Goal: Task Accomplishment & Management: Use online tool/utility

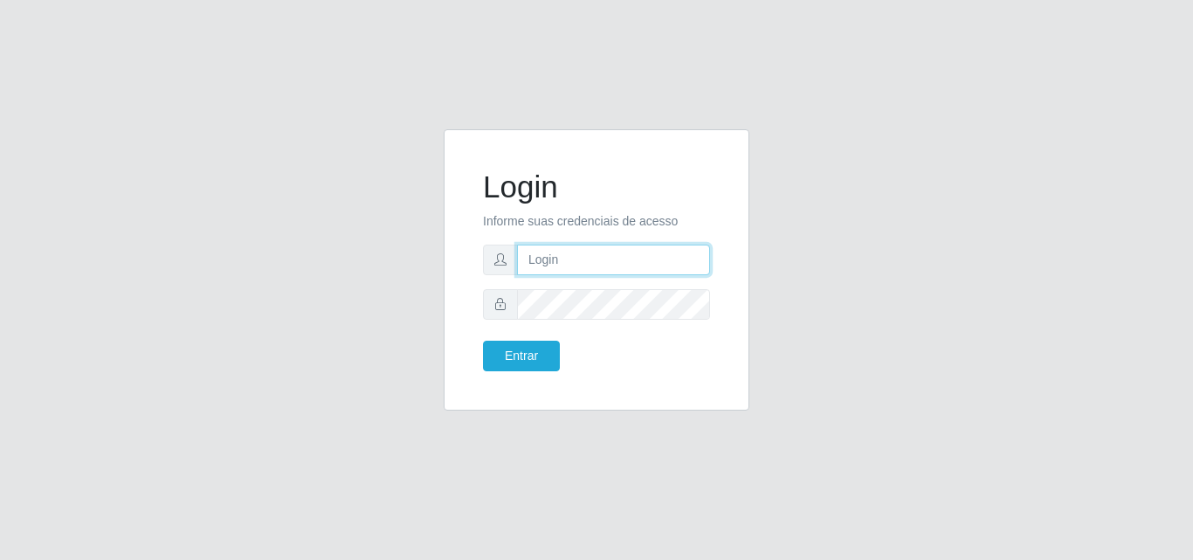
click at [607, 259] on input "text" at bounding box center [613, 260] width 193 height 31
type input "[PERSON_NAME]"
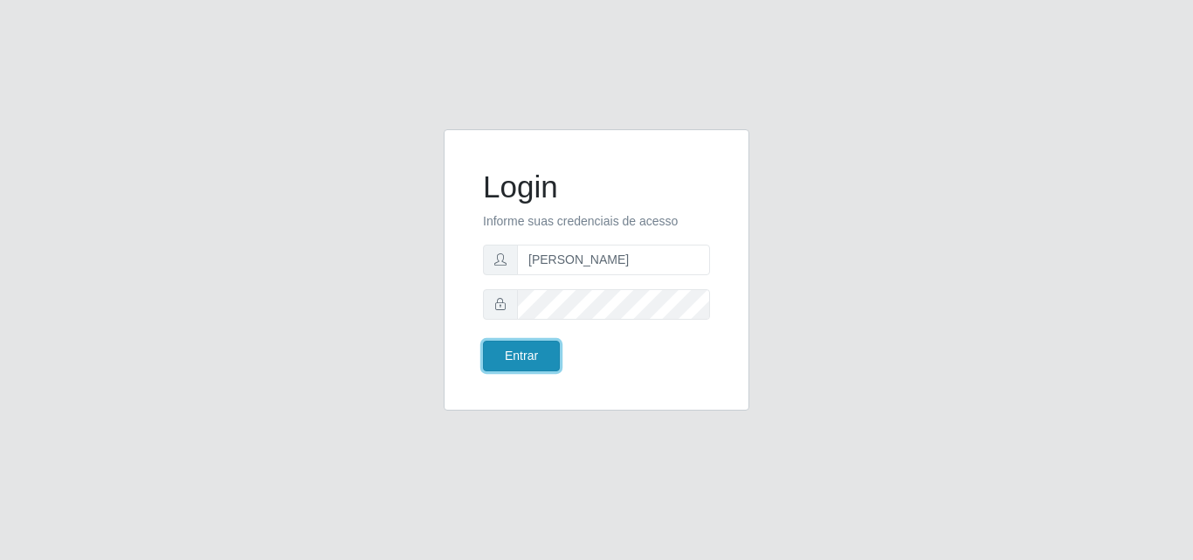
click at [532, 356] on button "Entrar" at bounding box center [521, 356] width 77 height 31
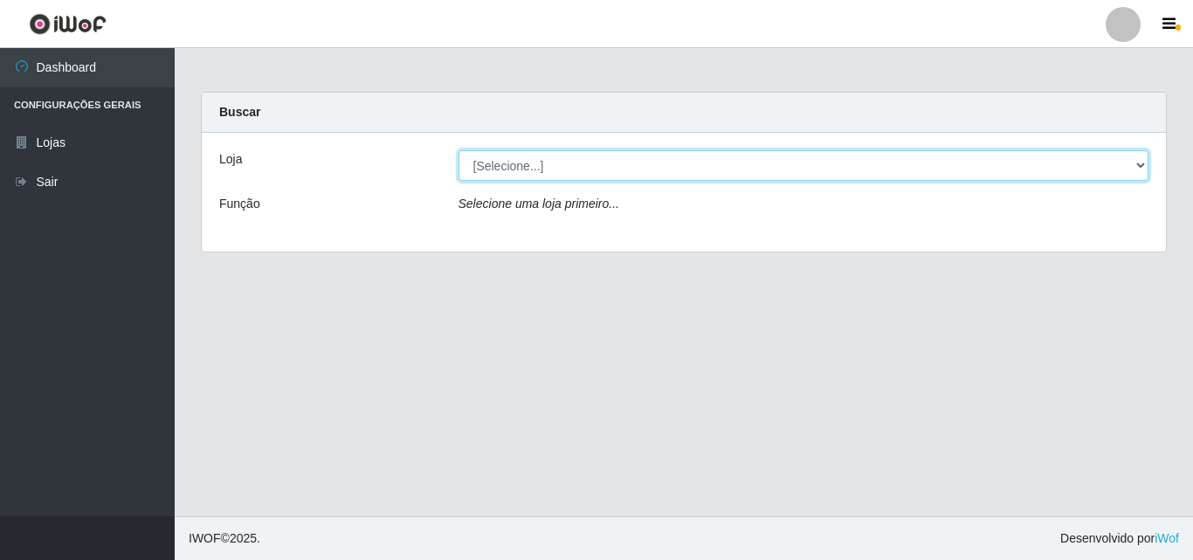
click at [526, 168] on select "[Selecione...] Saullus Supermercados" at bounding box center [804, 165] width 691 height 31
select select "423"
click at [459, 150] on select "[Selecione...] Saullus Supermercados" at bounding box center [804, 165] width 691 height 31
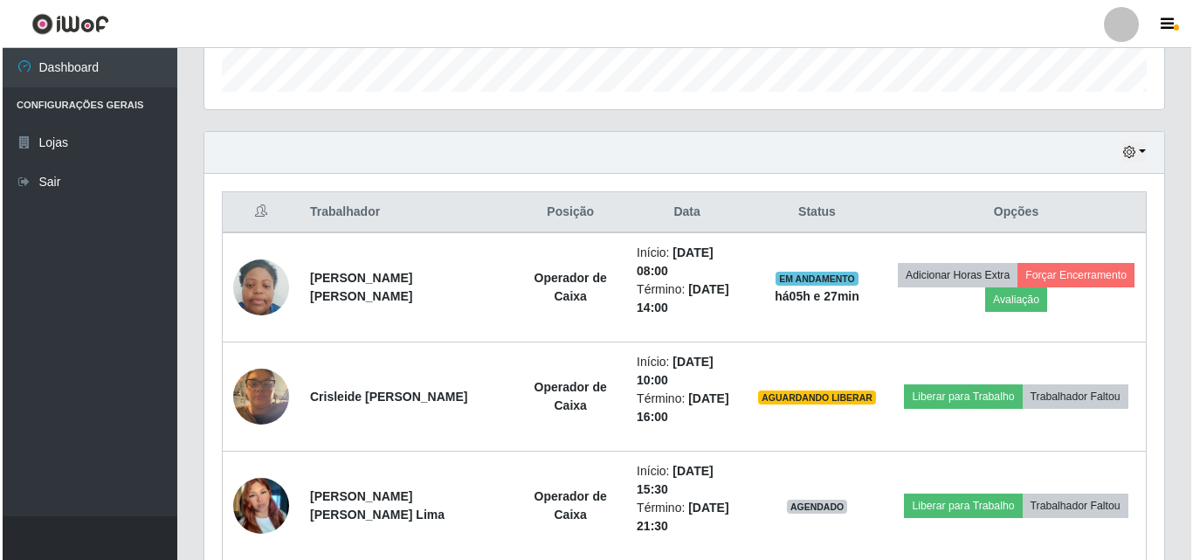
scroll to position [617, 0]
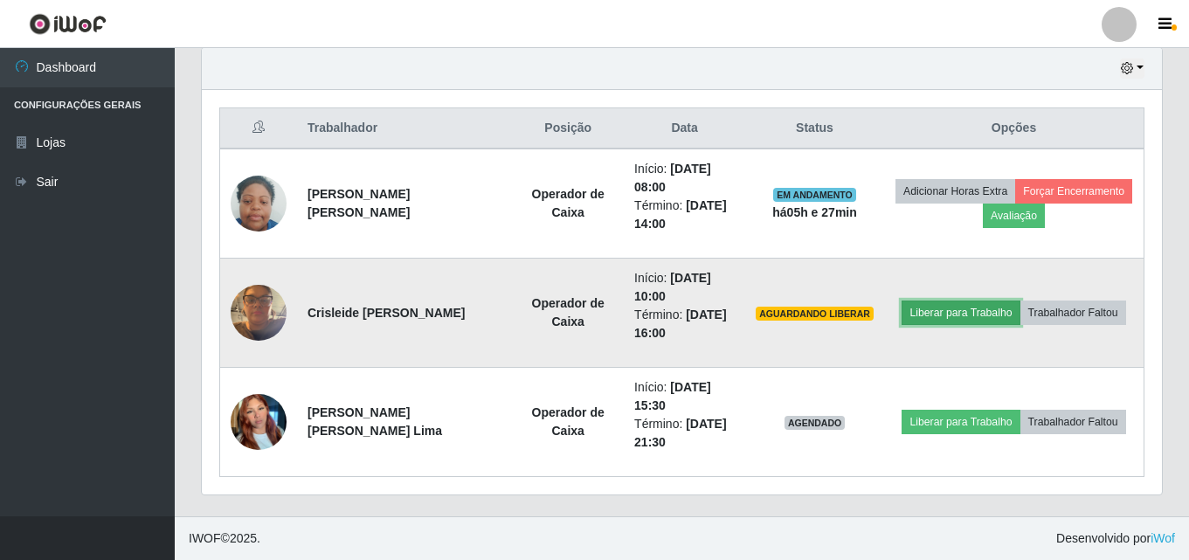
click at [937, 318] on button "Liberar para Trabalho" at bounding box center [960, 312] width 118 height 24
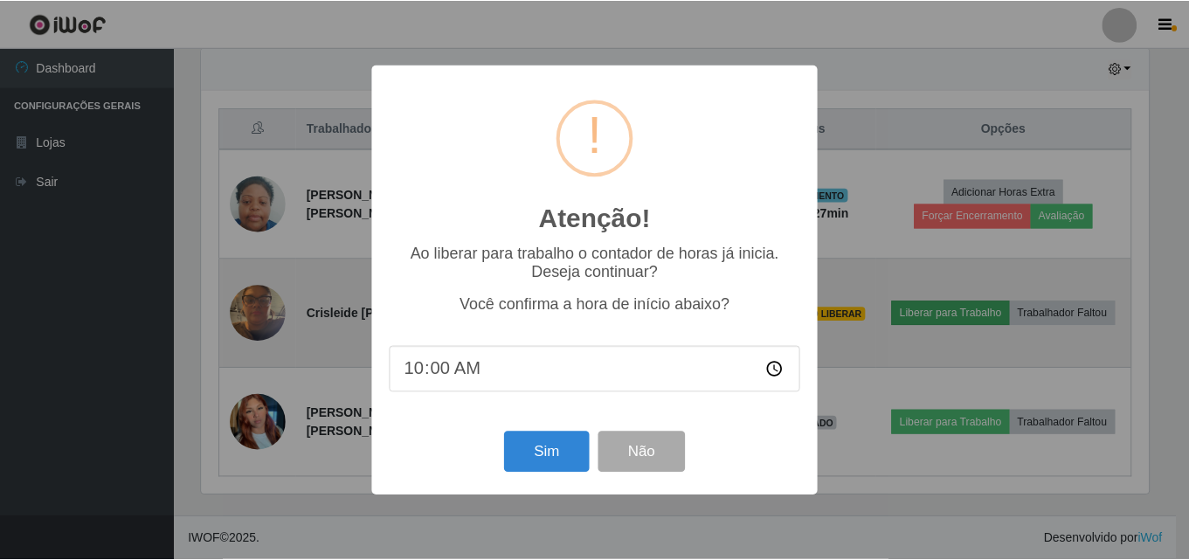
scroll to position [362, 951]
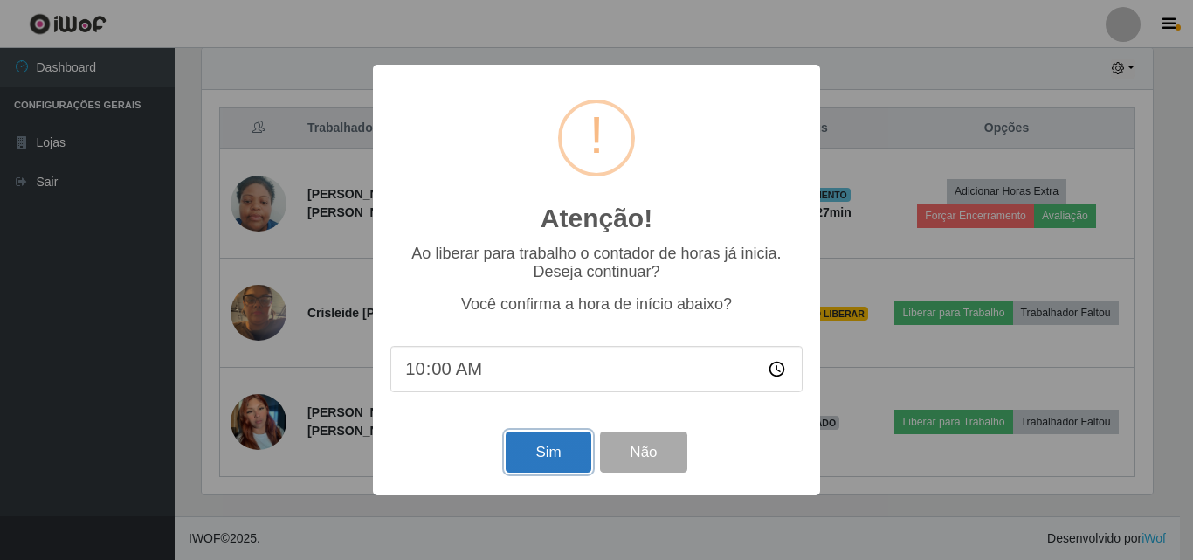
click at [540, 445] on button "Sim" at bounding box center [548, 451] width 85 height 41
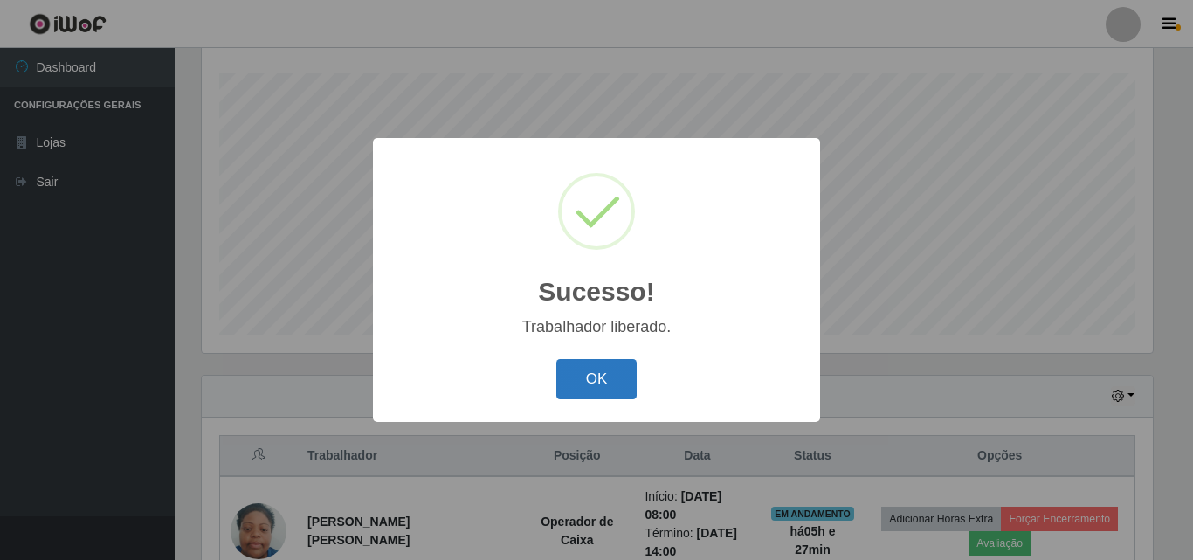
click at [629, 380] on button "OK" at bounding box center [596, 379] width 81 height 41
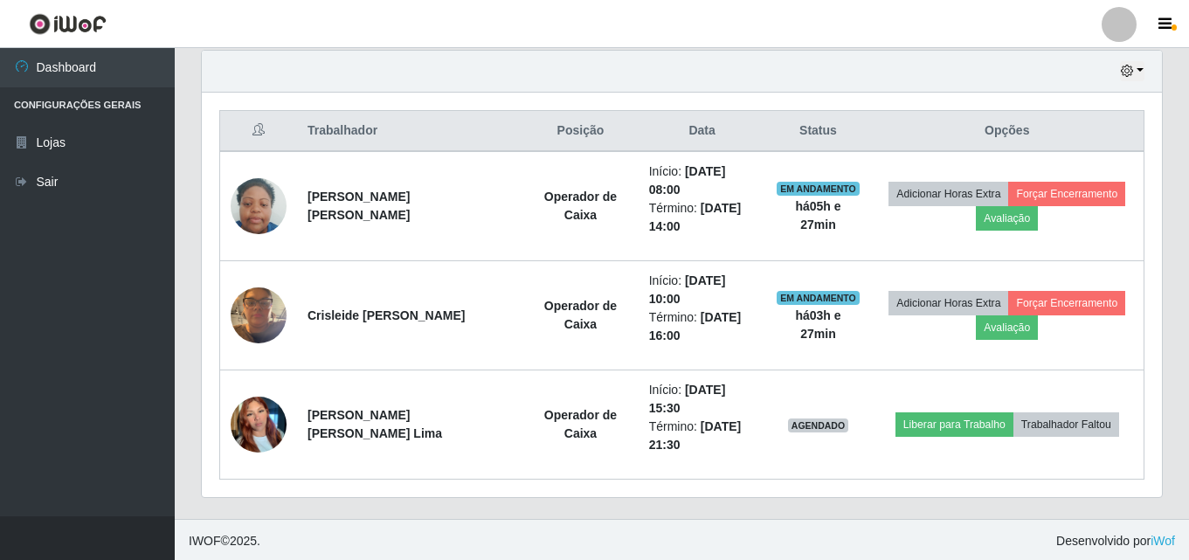
scroll to position [617, 0]
